Goal: Transaction & Acquisition: Purchase product/service

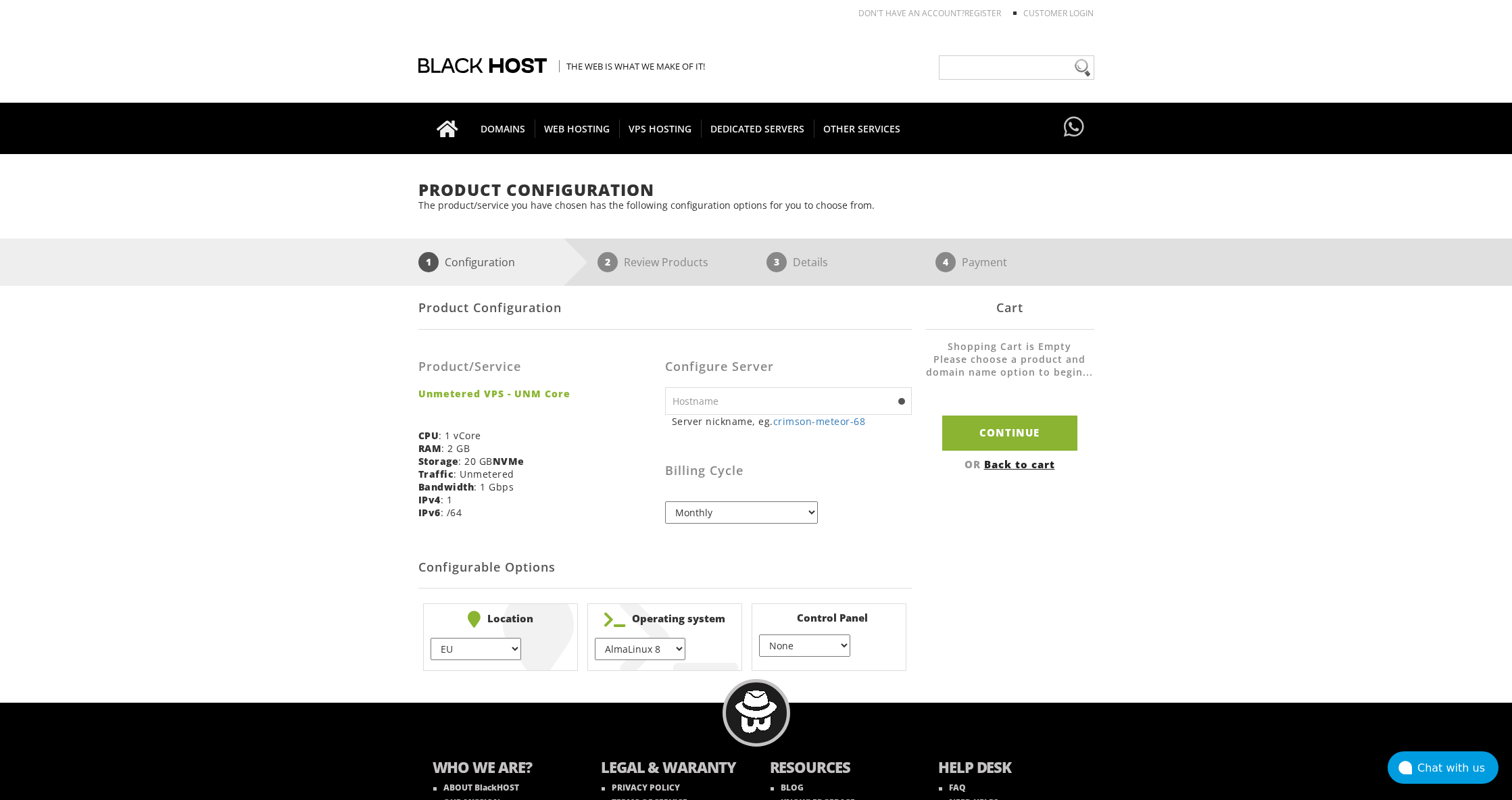
click at [498, 646] on select "EU } USA } London } Amsterdam } Vienna } Chicago }" at bounding box center [476, 649] width 90 height 22
select select "1226"
click at [430, 638] on select "EU } USA } London } Amsterdam } Vienna } Chicago }" at bounding box center [476, 649] width 90 height 22
click at [648, 651] on select "AlmaLinux 8 } AlmaLinux 9 } AlmaLinux 10 } Rocky Linux 8 } Rocky Linux 9 } Cent…" at bounding box center [640, 649] width 90 height 22
click at [595, 638] on select "AlmaLinux 8 } AlmaLinux 9 } AlmaLinux 10 } Rocky Linux 8 } Rocky Linux 9 } Cent…" at bounding box center [640, 649] width 90 height 22
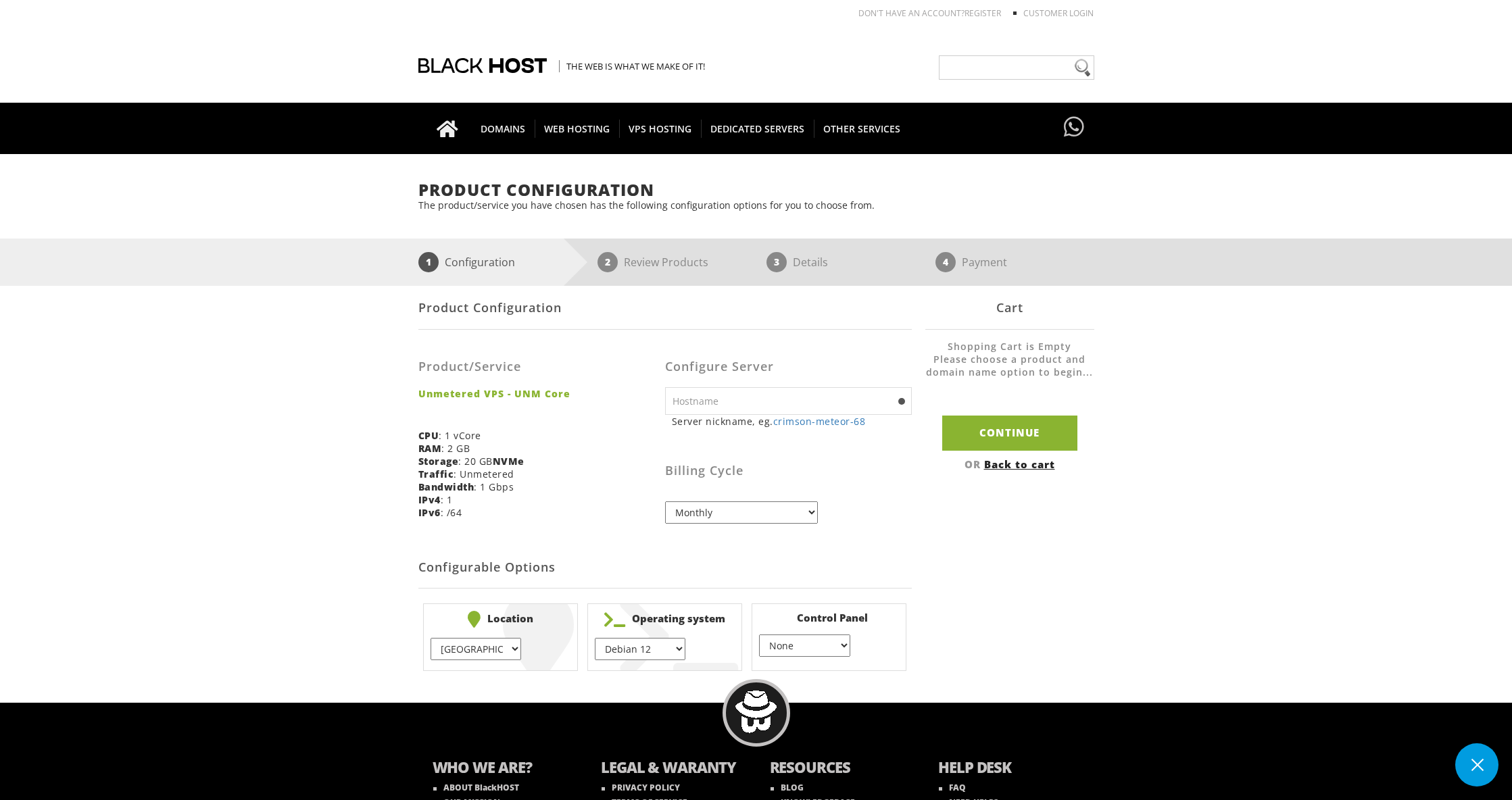
select select "1217"
click at [713, 404] on input "text" at bounding box center [788, 400] width 246 height 28
type input "color-blue-ring34"
click at [1026, 429] on input "Continue" at bounding box center [1009, 433] width 136 height 34
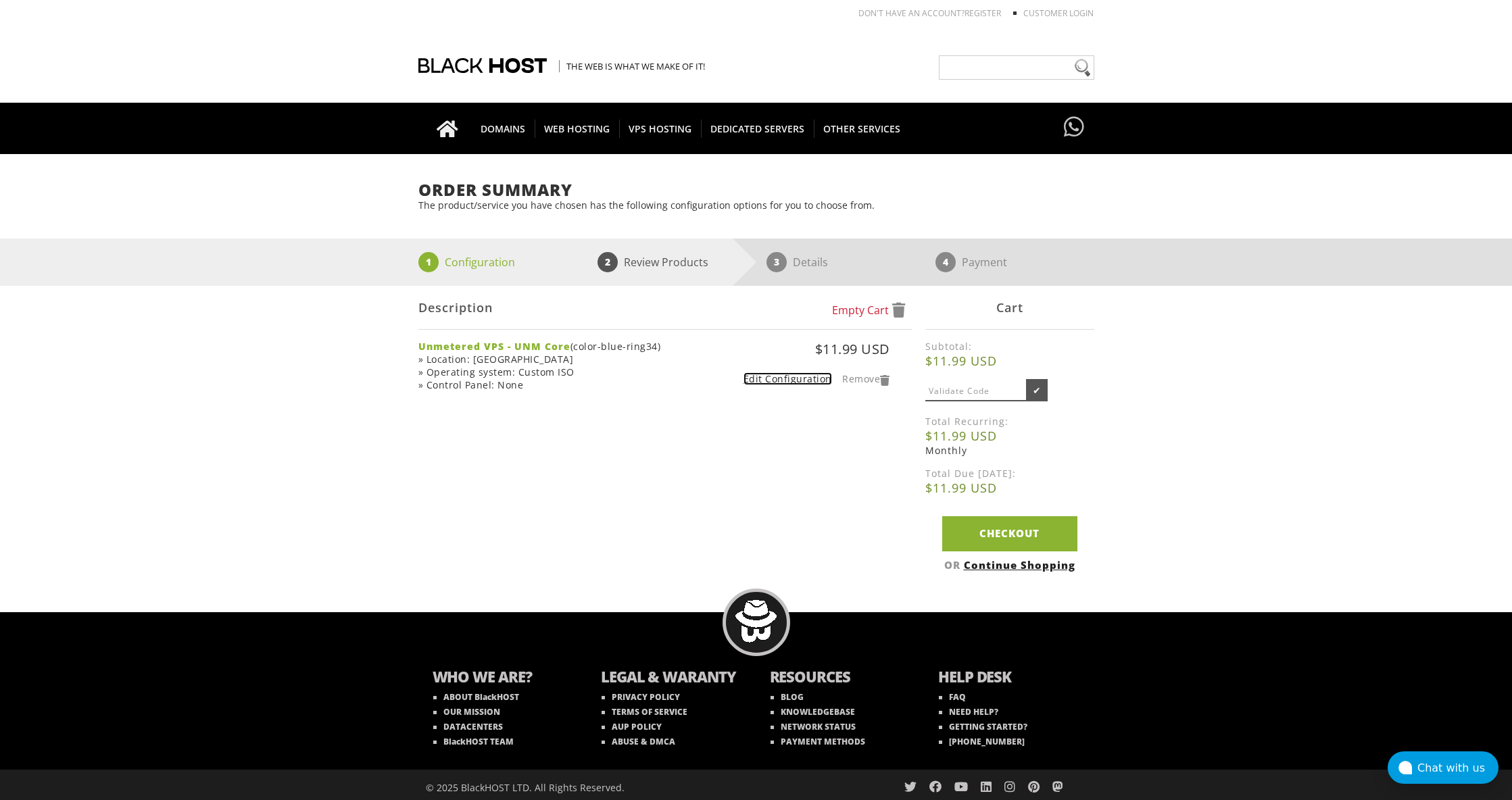
click at [810, 383] on link "Edit Configuration" at bounding box center [788, 378] width 89 height 13
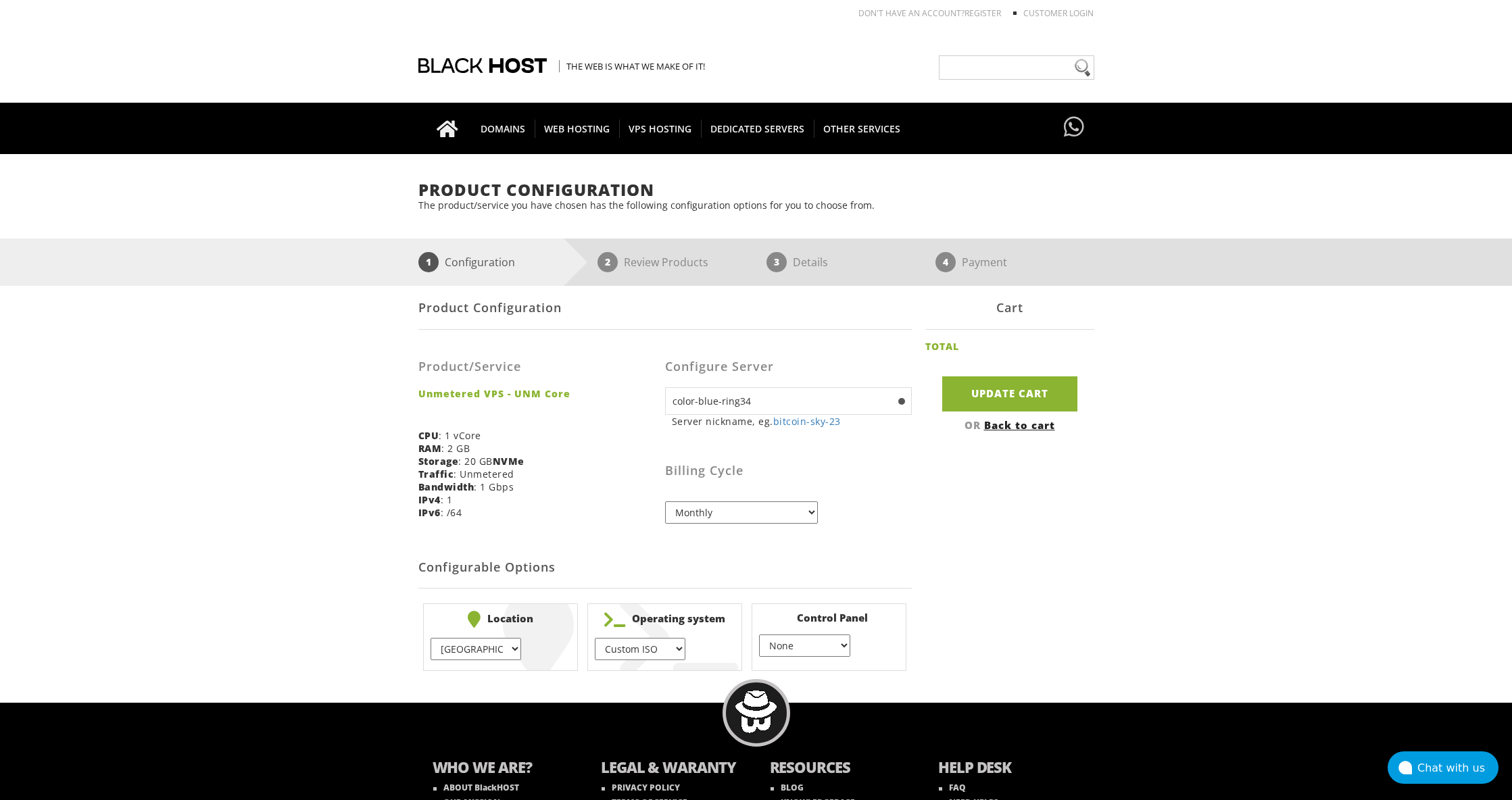
click at [633, 647] on select "AlmaLinux 8 } AlmaLinux 9 } AlmaLinux 10 } Rocky Linux 8 } Rocky Linux 9 } Cent…" at bounding box center [640, 649] width 90 height 22
select select "1230"
click at [595, 638] on select "AlmaLinux 8 } AlmaLinux 9 } AlmaLinux 10 } Rocky Linux 8 } Rocky Linux 9 } Cent…" at bounding box center [640, 649] width 90 height 22
click at [1016, 393] on input "Update Cart" at bounding box center [1009, 394] width 136 height 34
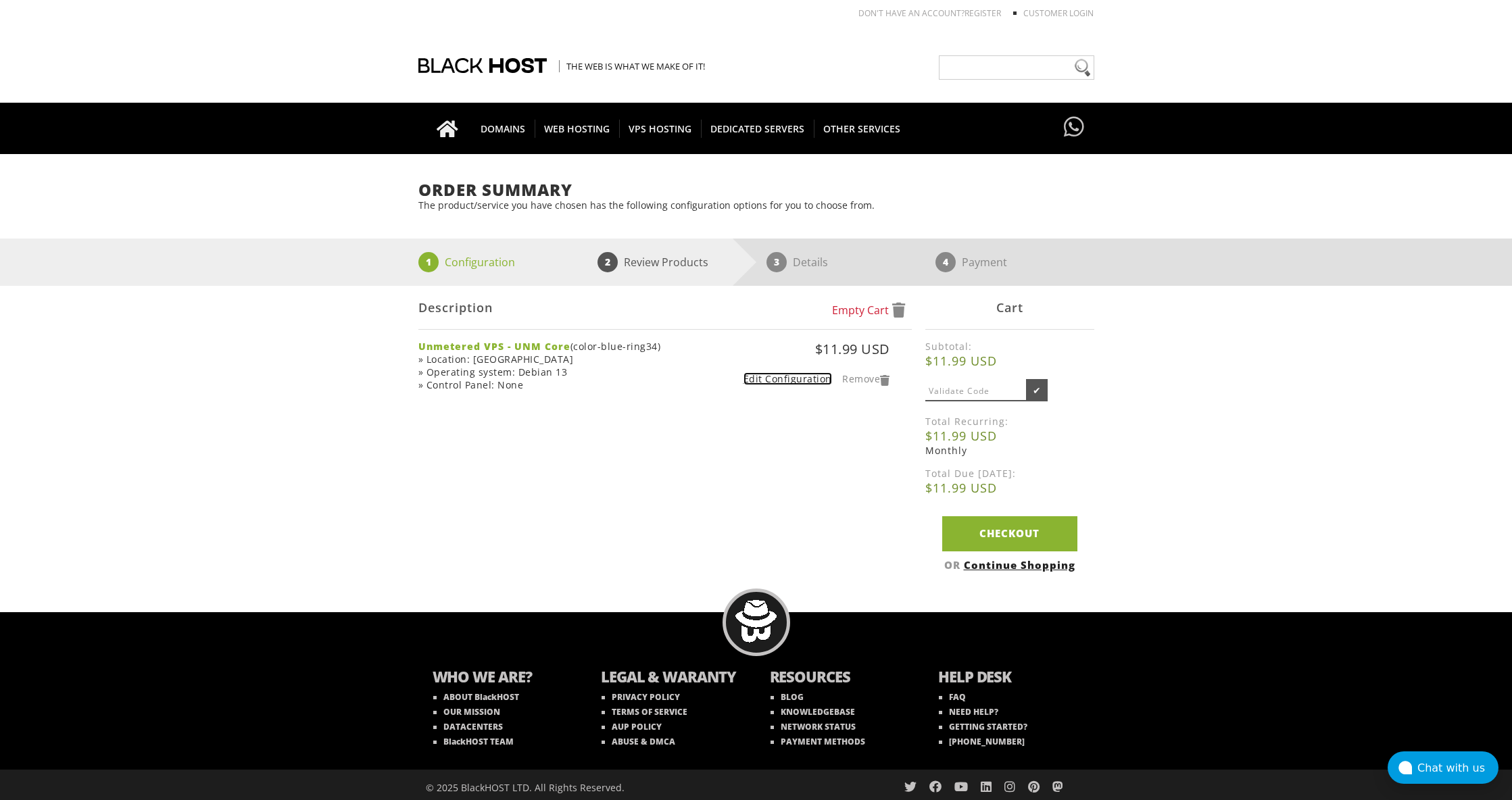
click at [788, 378] on link "Edit Configuration" at bounding box center [788, 378] width 89 height 13
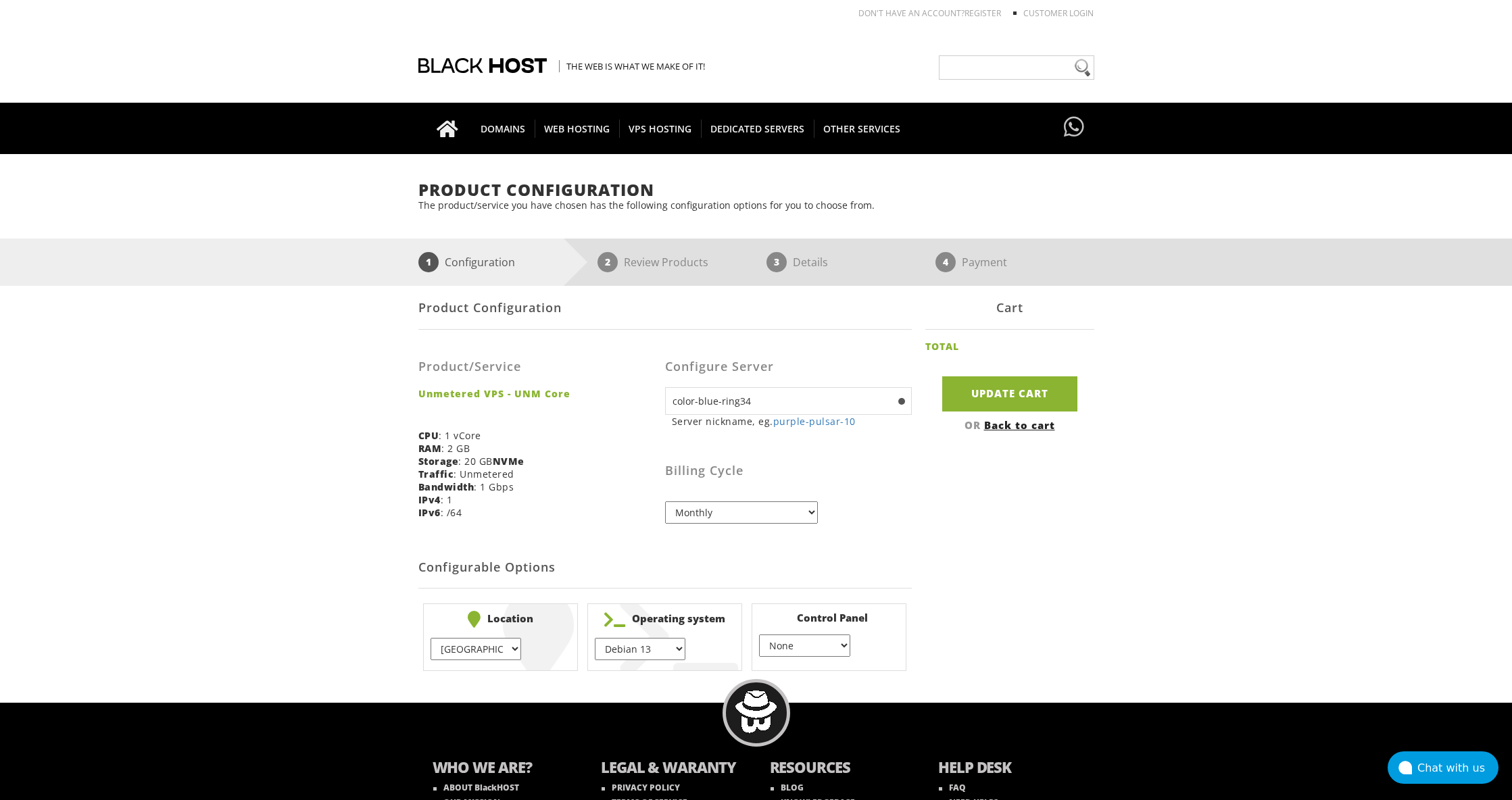
click at [620, 644] on select "AlmaLinux 8 } AlmaLinux 9 } AlmaLinux 10 } Rocky Linux 8 } Rocky Linux 9 } Cent…" at bounding box center [640, 649] width 90 height 22
select select "248"
click at [595, 638] on select "AlmaLinux 8 } AlmaLinux 9 } AlmaLinux 10 } Rocky Linux 8 } Rocky Linux 9 } Cent…" at bounding box center [640, 649] width 90 height 22
click at [978, 396] on input "Update Cart" at bounding box center [1009, 394] width 136 height 34
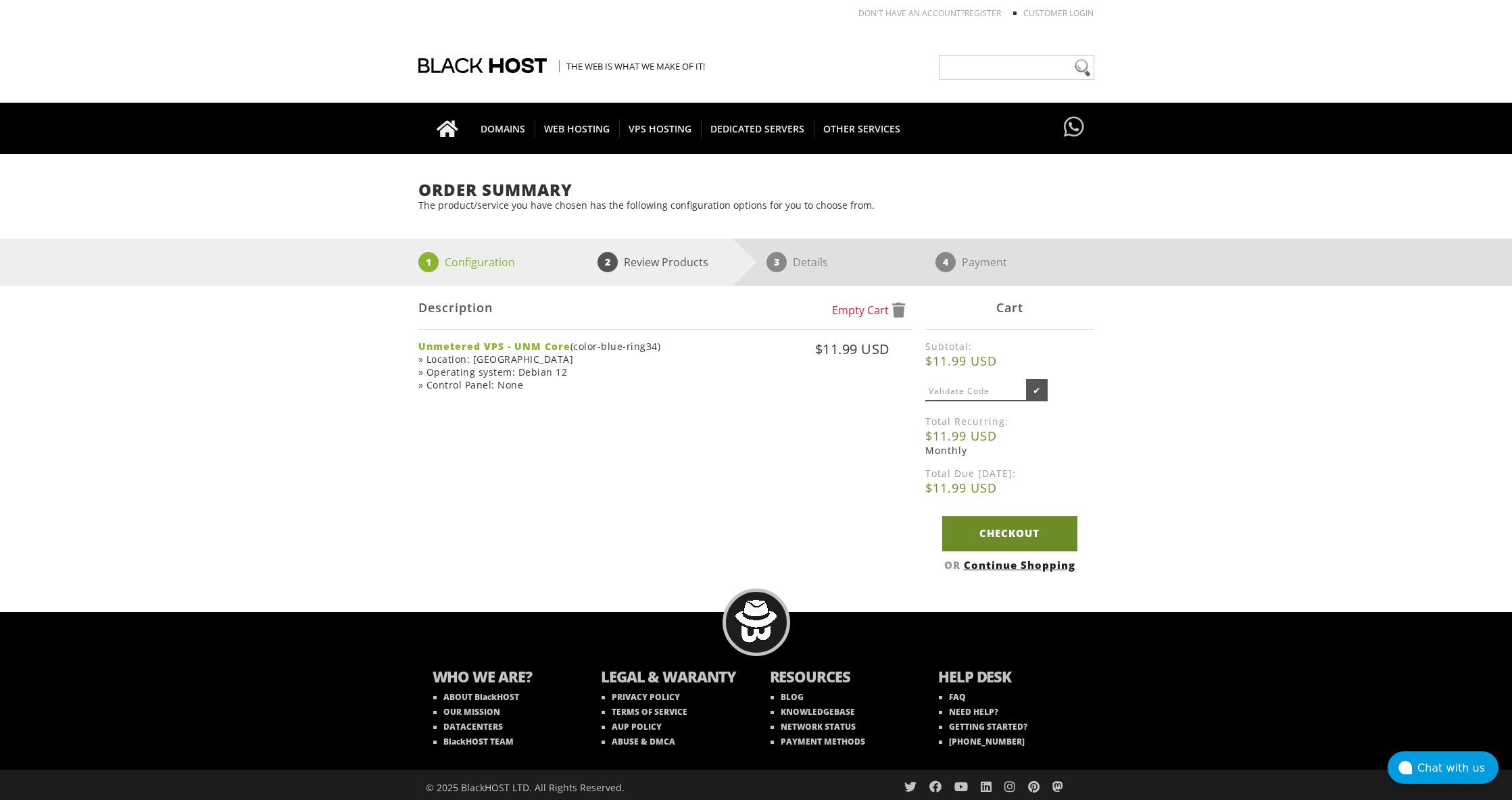
click at [1024, 527] on link "Checkout" at bounding box center [1009, 533] width 136 height 34
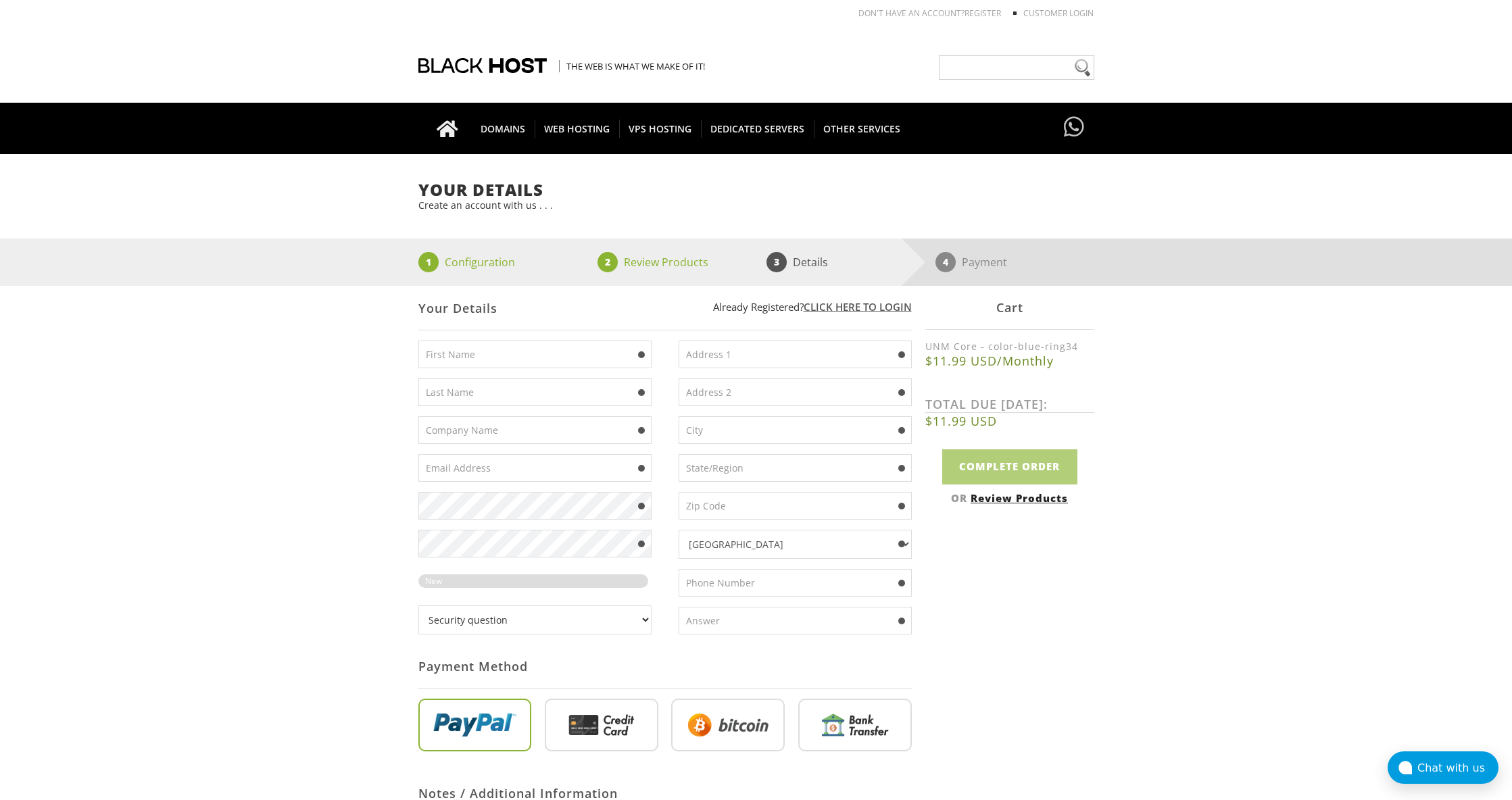
click at [530, 352] on input "text" at bounding box center [535, 354] width 234 height 28
type input "Jasper"
type input "[PERSON_NAME]"
type input "[EMAIL_ADDRESS][DOMAIN_NAME]"
type input "16800 Telegraph rd"
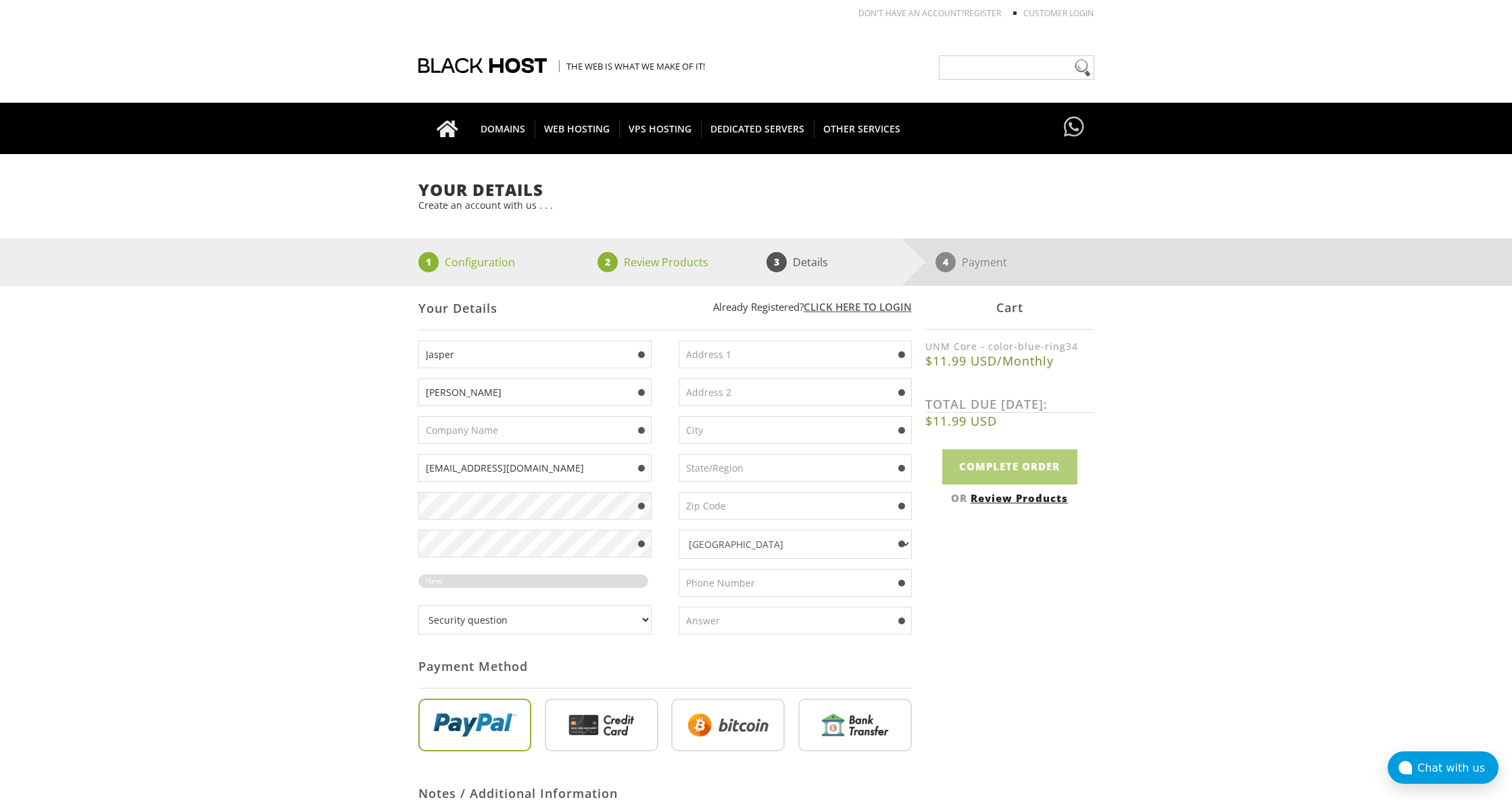
type input "#118"
type input "Detroit"
type input "MI"
type input "48219"
type input "2485140099"
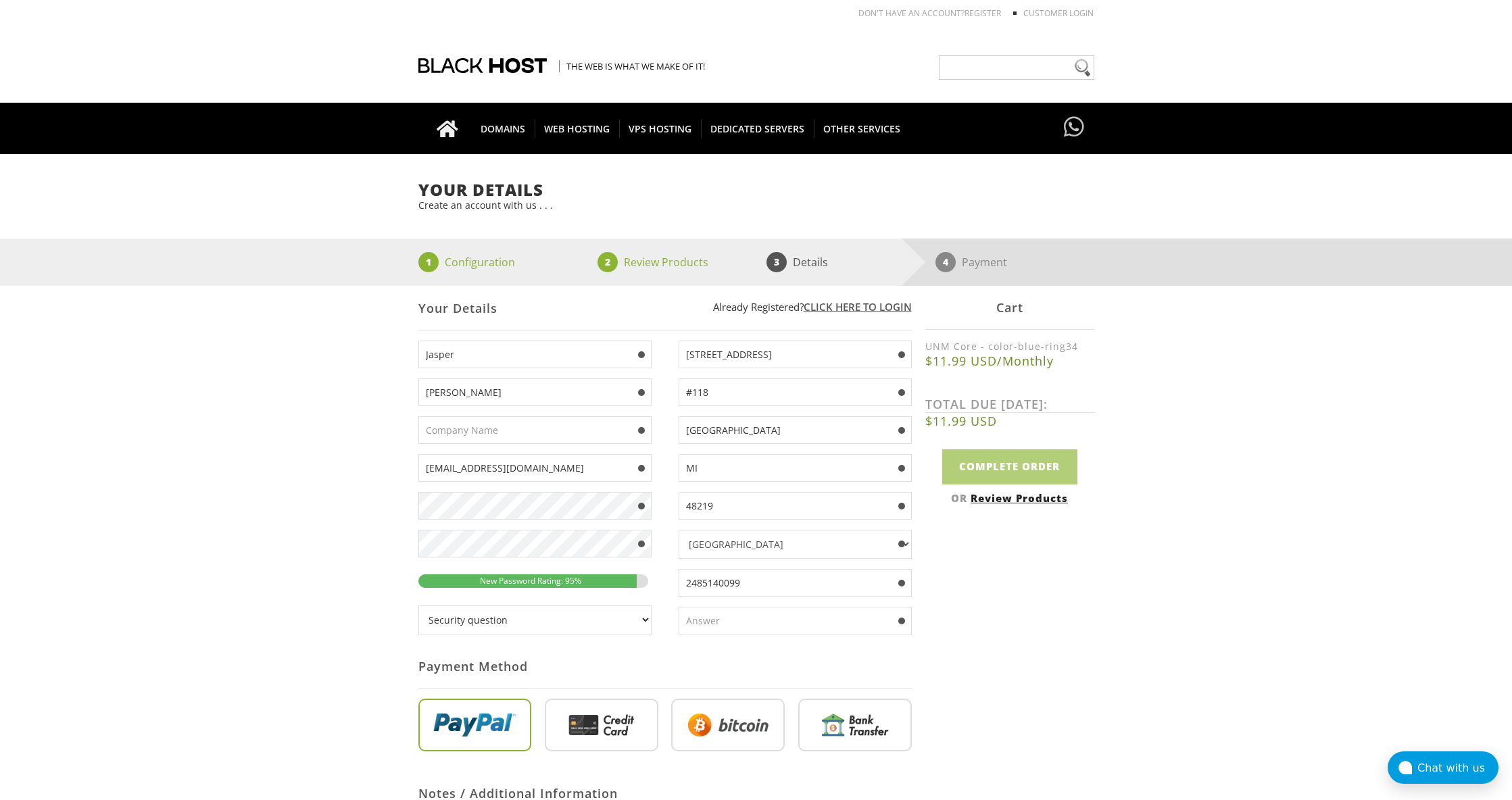
click at [526, 620] on select "Security question What's your favorite color? What is the first name of the per…" at bounding box center [535, 619] width 234 height 29
select select "1"
click at [418, 605] on select "Security question What's your favorite color? What is the first name of the per…" at bounding box center [535, 619] width 234 height 29
click at [701, 620] on input "text" at bounding box center [795, 620] width 234 height 28
type input "green"
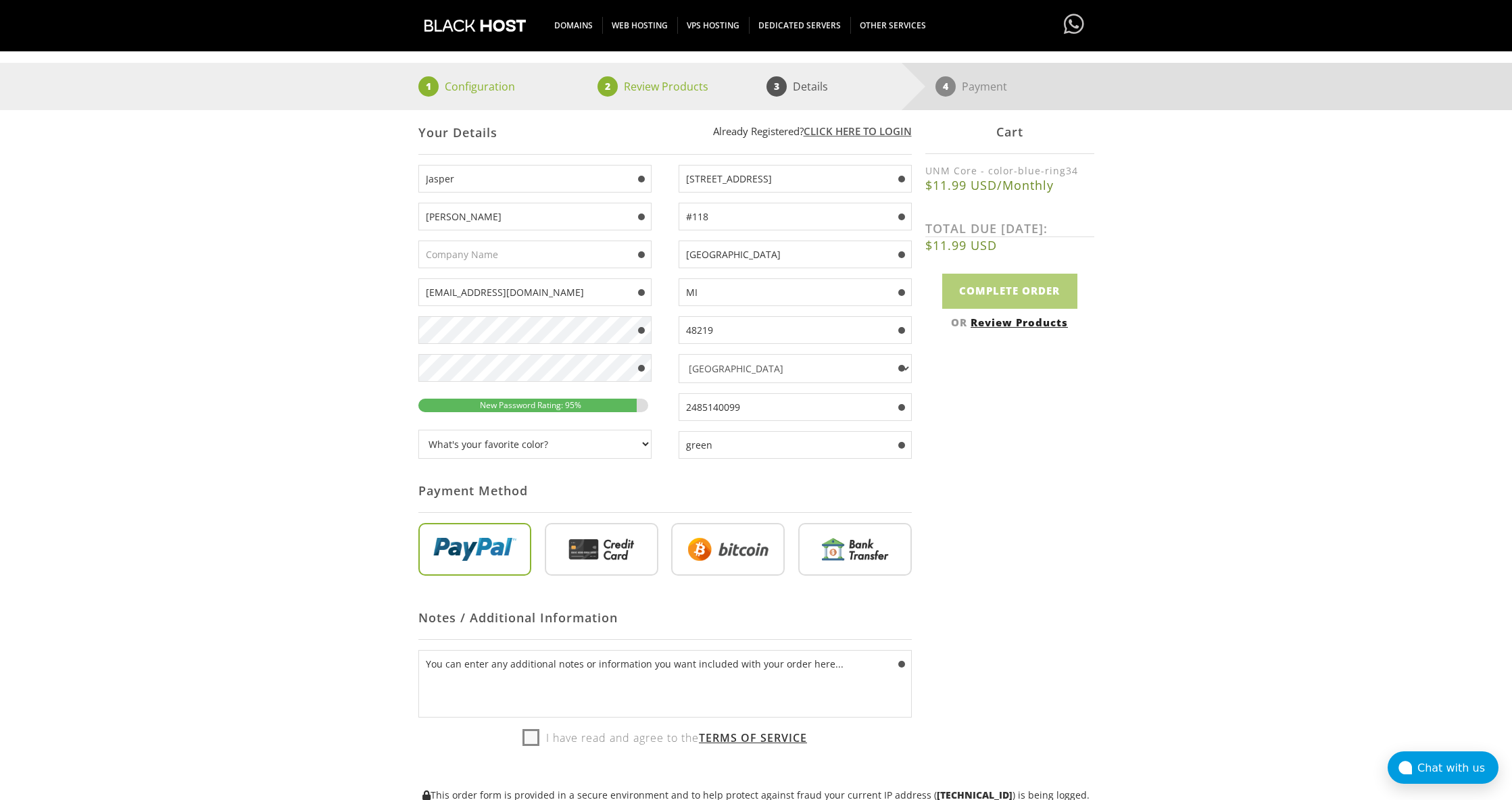
scroll to position [279, 0]
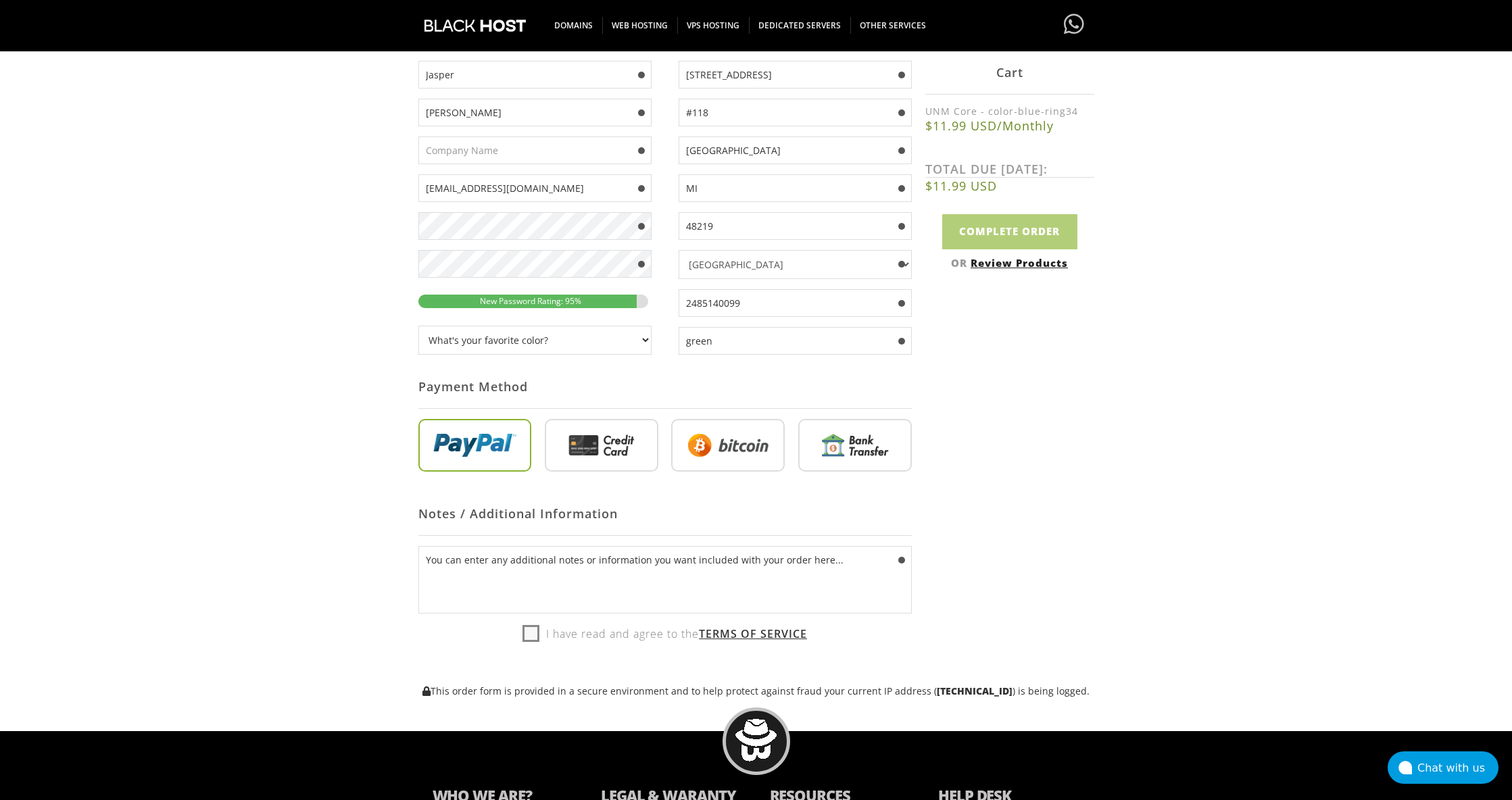
click at [469, 454] on input "radio" at bounding box center [475, 448] width 113 height 53
click at [528, 633] on label "I have read and agree to the Terms of Service" at bounding box center [665, 634] width 285 height 20
checkbox input "true"
click at [1016, 228] on input "Complete Order" at bounding box center [1009, 231] width 136 height 34
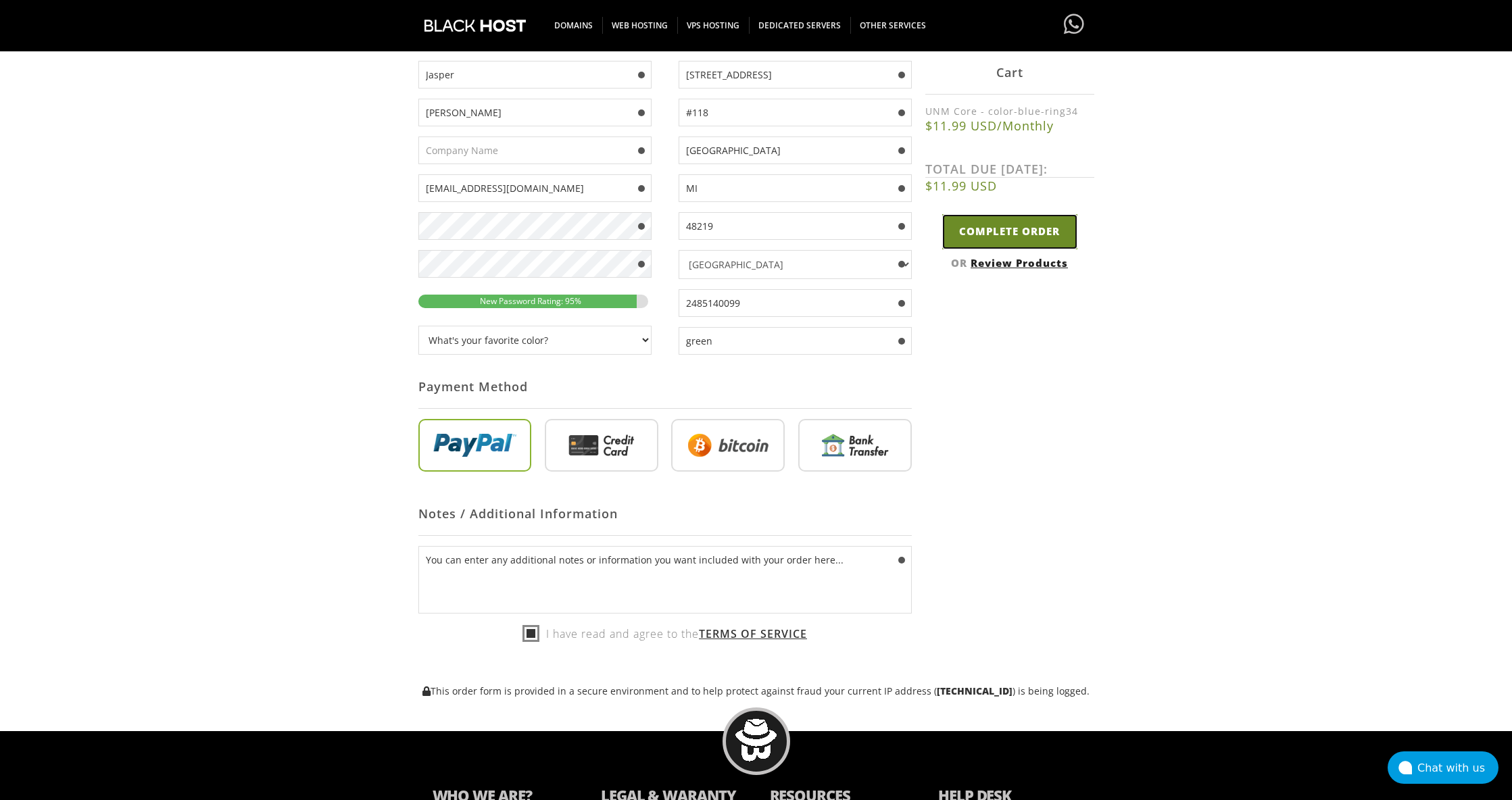
type input "Please Wait..."
